Goal: Task Accomplishment & Management: Manage account settings

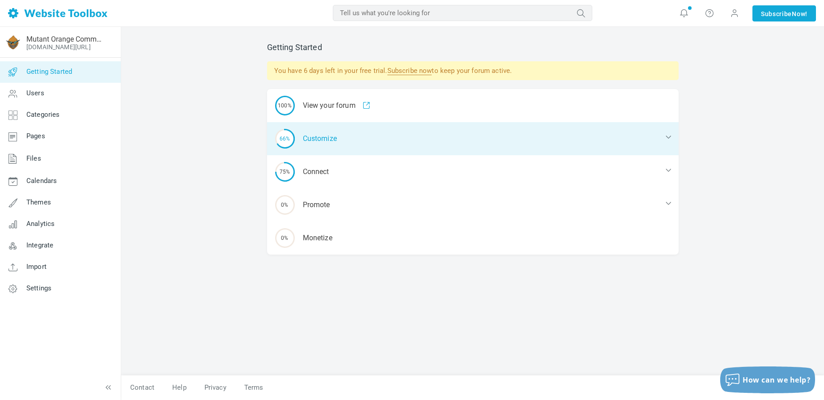
click at [377, 146] on div "66% Customize" at bounding box center [473, 138] width 412 height 33
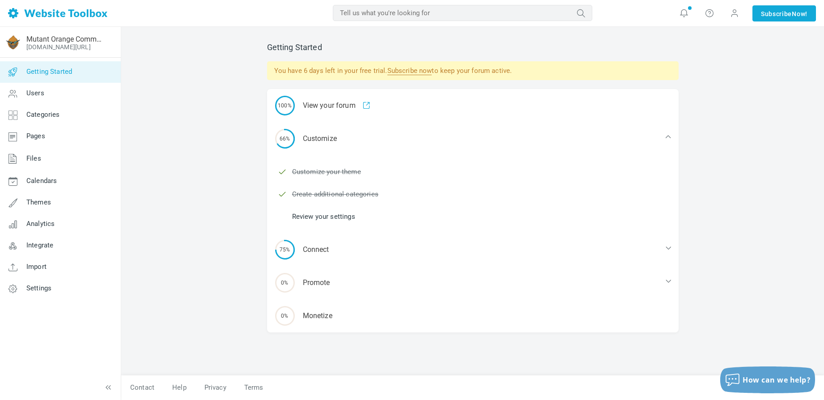
click at [345, 216] on link "Review your settings" at bounding box center [323, 217] width 63 height 10
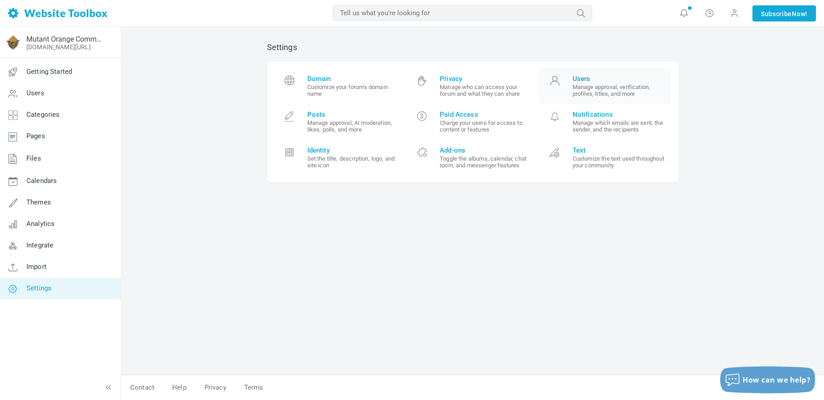
click at [588, 90] on small "Manage approval, verification, profiles, titles, and more" at bounding box center [619, 90] width 93 height 13
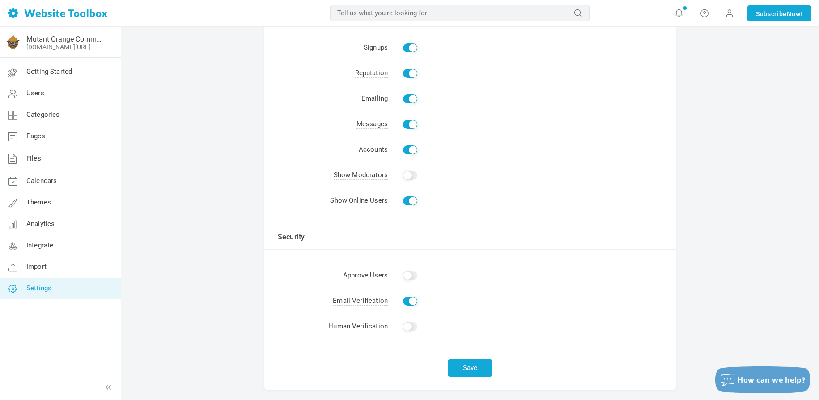
scroll to position [147, 0]
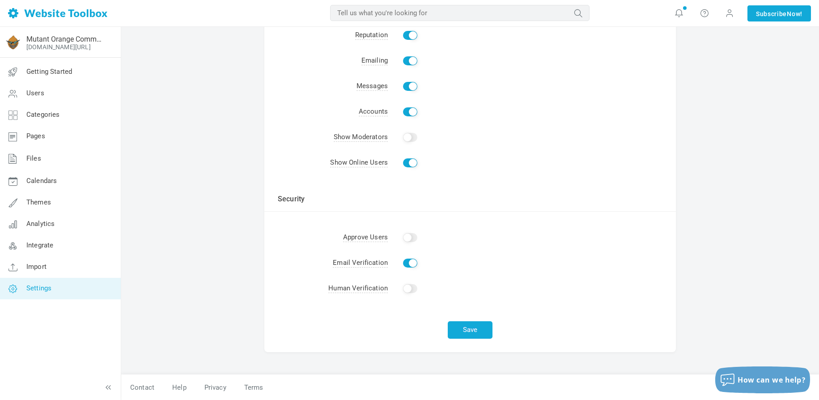
click at [412, 291] on input "Enable" at bounding box center [410, 288] width 14 height 9
checkbox input "true"
click at [573, 334] on div "Save" at bounding box center [470, 327] width 412 height 51
click at [473, 335] on button "Save" at bounding box center [470, 329] width 45 height 17
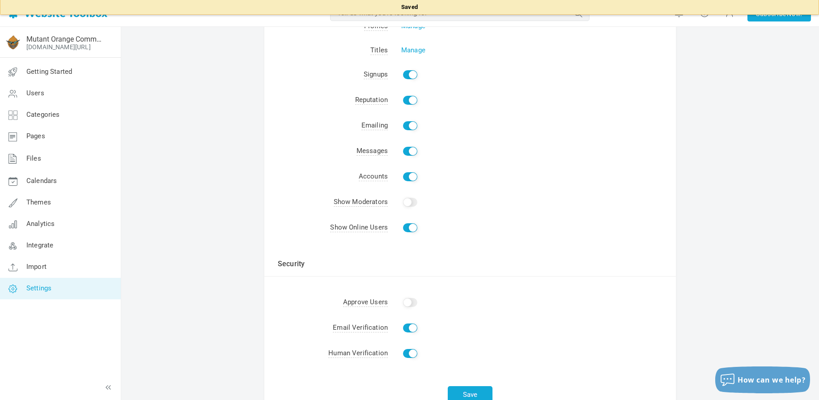
scroll to position [0, 0]
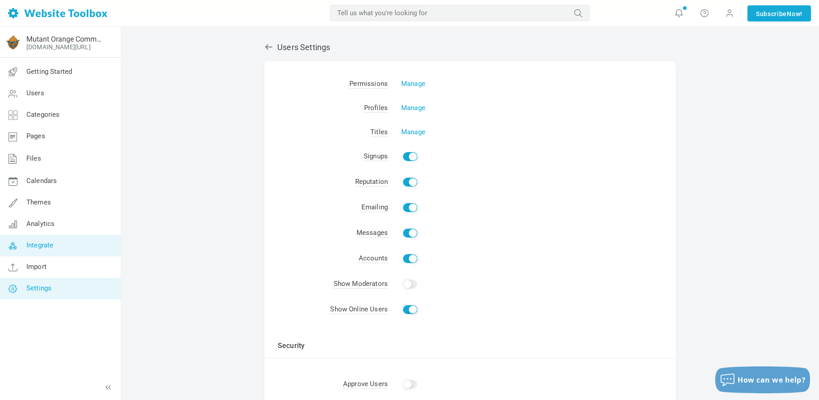
click at [57, 245] on link "Integrate" at bounding box center [60, 245] width 121 height 21
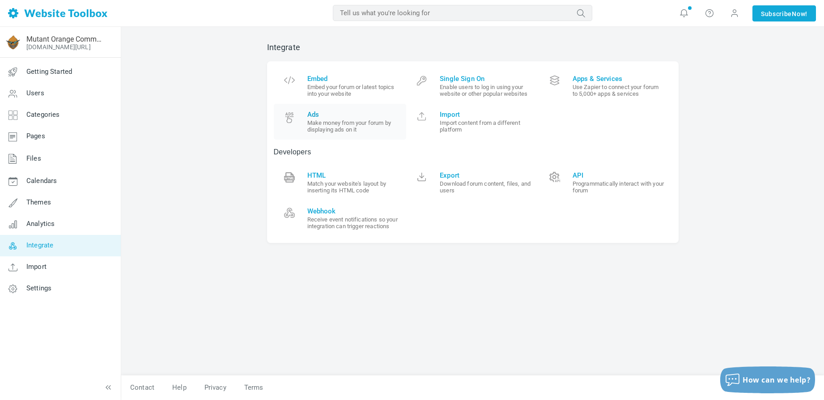
click at [347, 123] on small "Make money from your forum by displaying ads on it" at bounding box center [353, 125] width 93 height 13
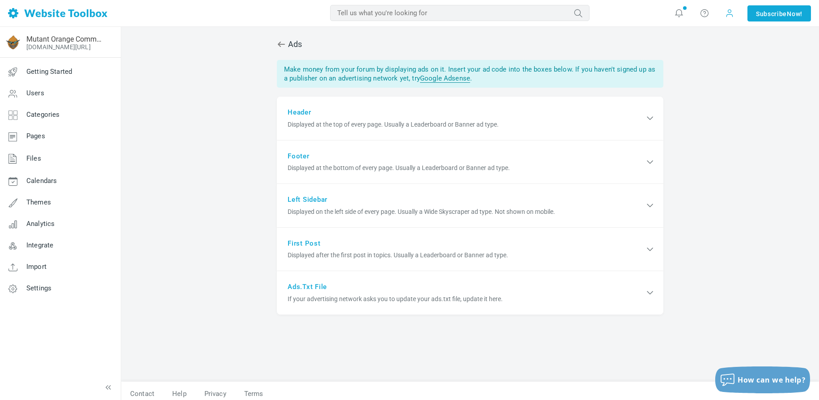
click at [730, 16] on span at bounding box center [729, 13] width 9 height 9
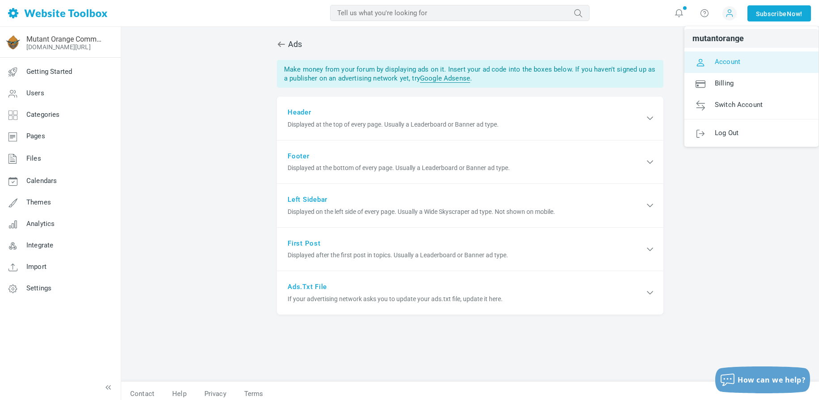
click at [728, 62] on span "Account" at bounding box center [728, 61] width 26 height 8
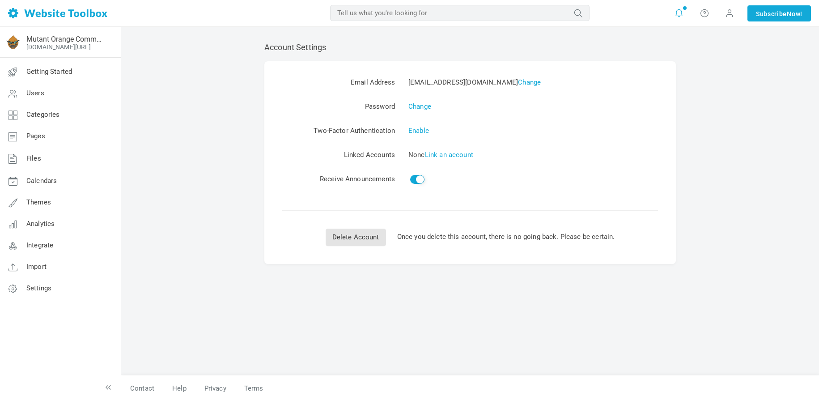
click at [677, 12] on icon at bounding box center [679, 13] width 9 height 10
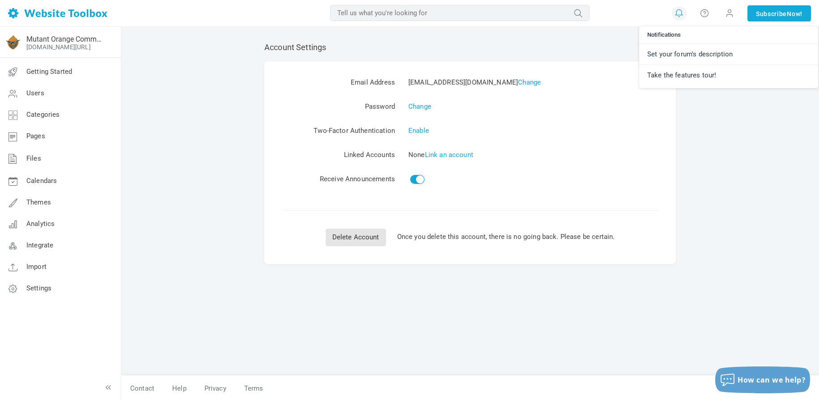
click at [578, 55] on div "Account Settings Email Address nick@mutantorange.com Change Password Change Two…" at bounding box center [470, 205] width 425 height 342
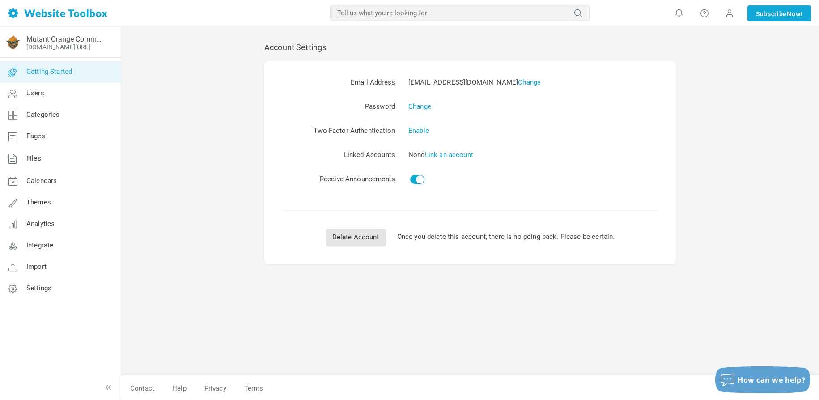
click at [68, 68] on span "Getting Started" at bounding box center [49, 72] width 46 height 8
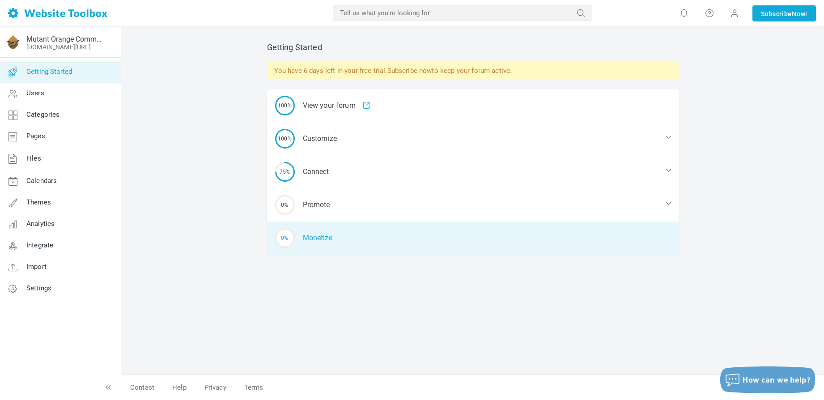
click at [381, 236] on div "0% Monetize" at bounding box center [473, 237] width 412 height 33
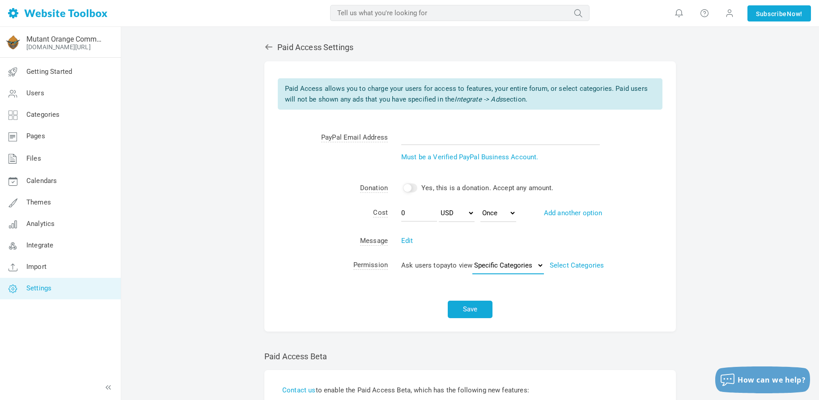
click at [518, 261] on select "Specific Categories Entire Forum" at bounding box center [509, 265] width 72 height 18
click at [518, 260] on select "Specific Categories Entire Forum" at bounding box center [509, 265] width 72 height 18
